Goal: Task Accomplishment & Management: Use online tool/utility

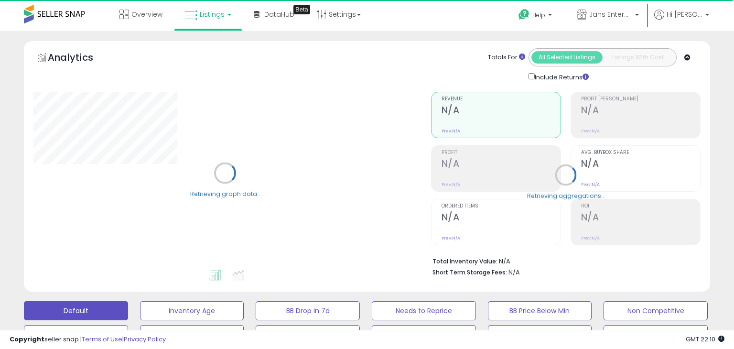
click at [183, 256] on div "Retrieving graph data.." at bounding box center [225, 180] width 398 height 196
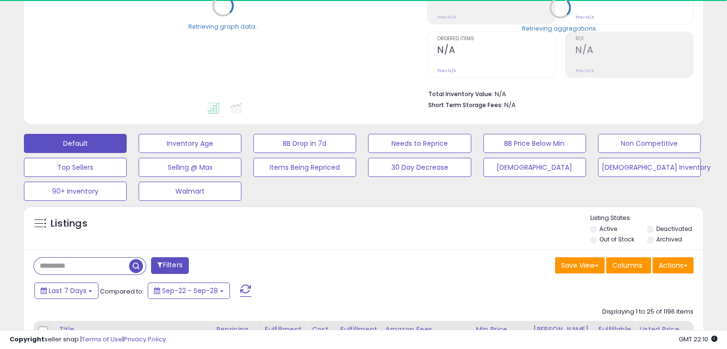
scroll to position [168, 0]
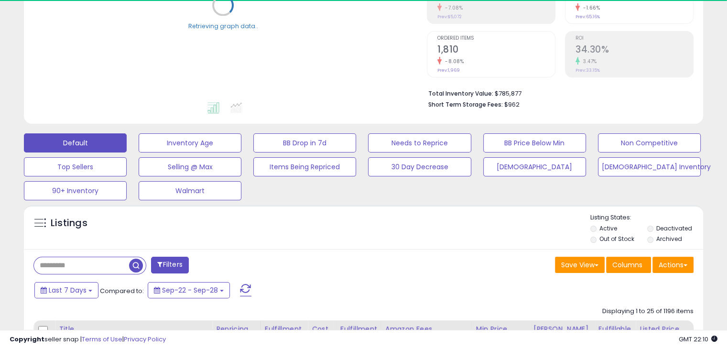
click at [99, 261] on input "text" at bounding box center [81, 265] width 95 height 17
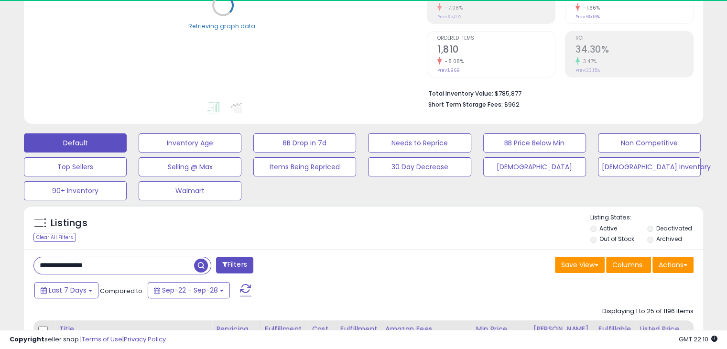
type input "**********"
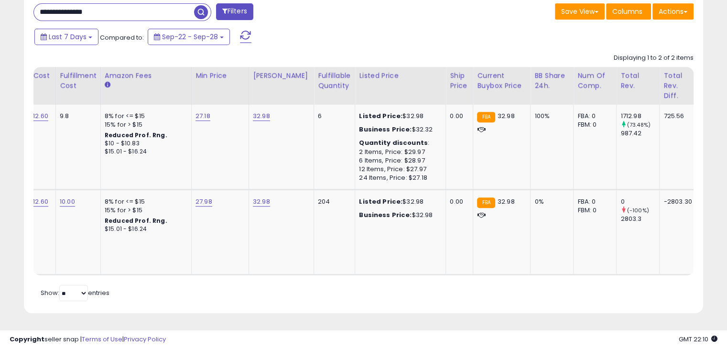
scroll to position [0, 279]
drag, startPoint x: 346, startPoint y: 111, endPoint x: 410, endPoint y: 114, distance: 63.2
click at [410, 114] on td "Listed Price: $32.98 Business Price: $32.32 Quantity discounts : 2 Items, Price…" at bounding box center [400, 147] width 91 height 85
click at [407, 125] on div "Business Price: $32.32" at bounding box center [397, 129] width 79 height 9
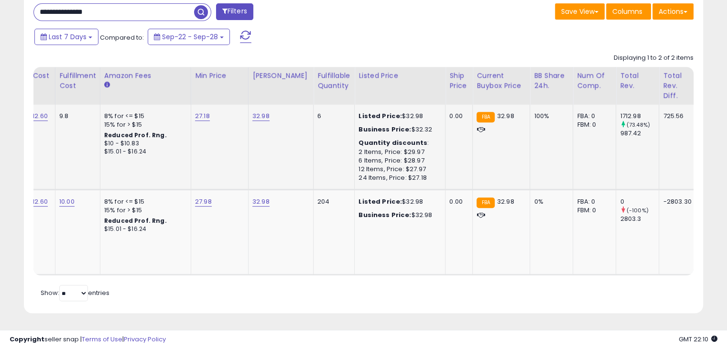
click at [420, 139] on div "Quantity discounts :" at bounding box center [397, 143] width 79 height 9
click at [363, 148] on div "2 Items, Price: $29.97" at bounding box center [397, 152] width 79 height 9
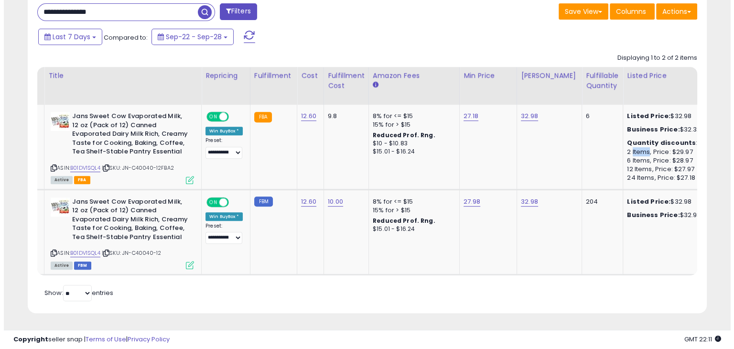
scroll to position [0, 0]
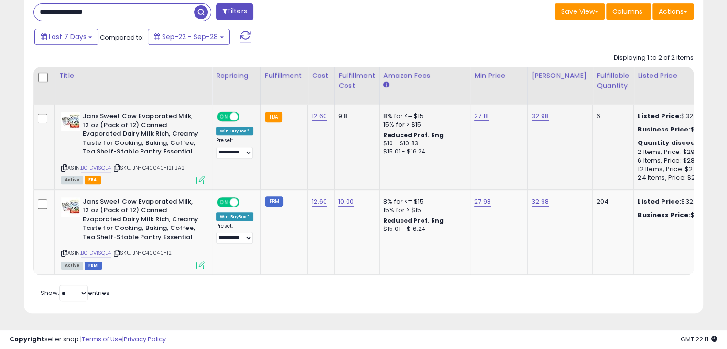
click at [199, 176] on icon at bounding box center [200, 180] width 8 height 8
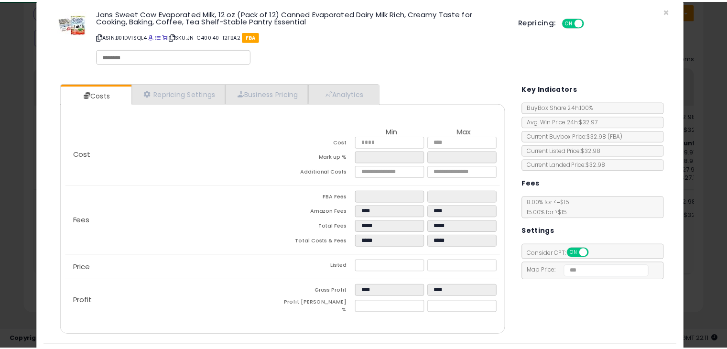
scroll to position [15, 0]
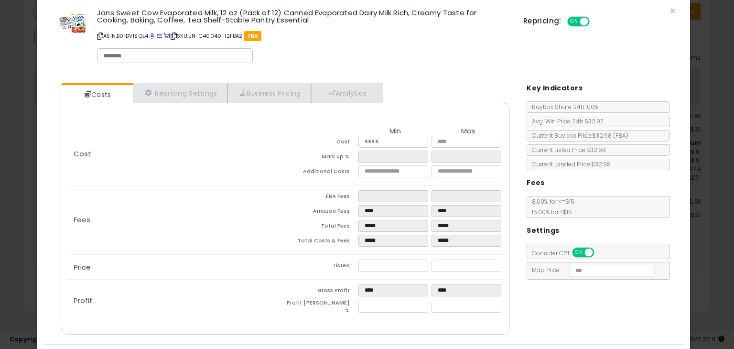
click at [690, 226] on div "× Close Jans Sweet Cow Evaporated Milk, 12 oz (Pack of 12) Canned Evaporated Da…" at bounding box center [367, 174] width 734 height 349
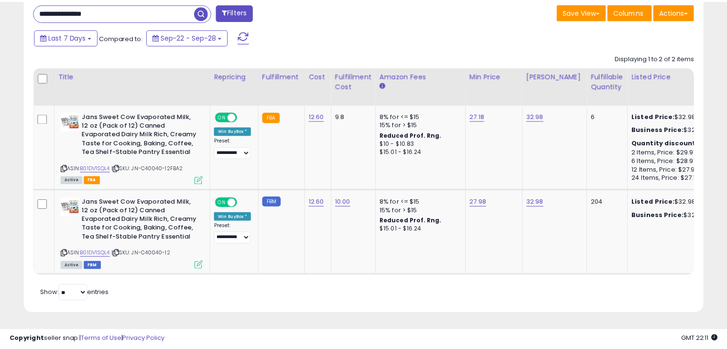
scroll to position [477728, 477531]
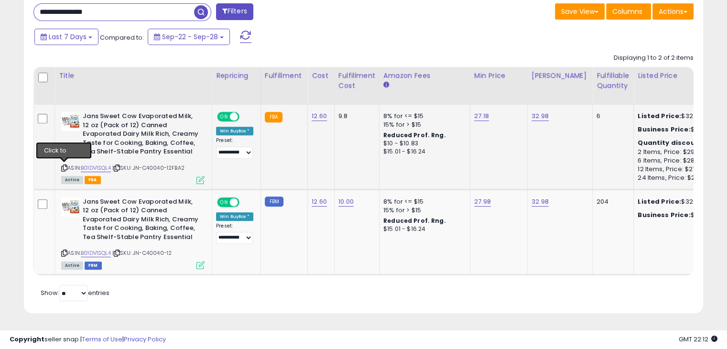
click at [63, 165] on icon at bounding box center [64, 167] width 6 height 5
